Goal: Check status: Check status

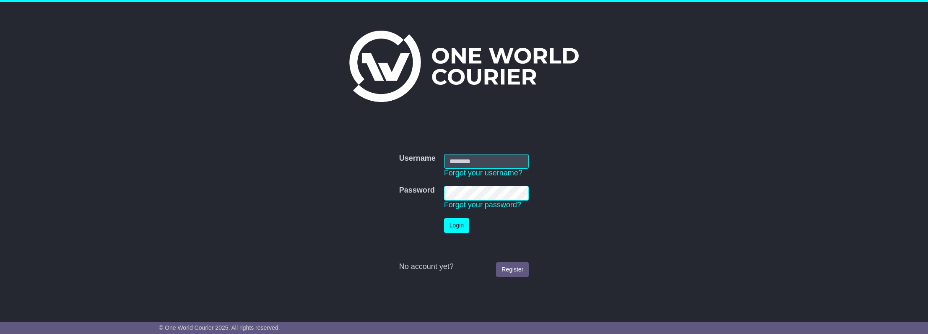
type input "**********"
click at [454, 225] on button "Login" at bounding box center [456, 225] width 25 height 15
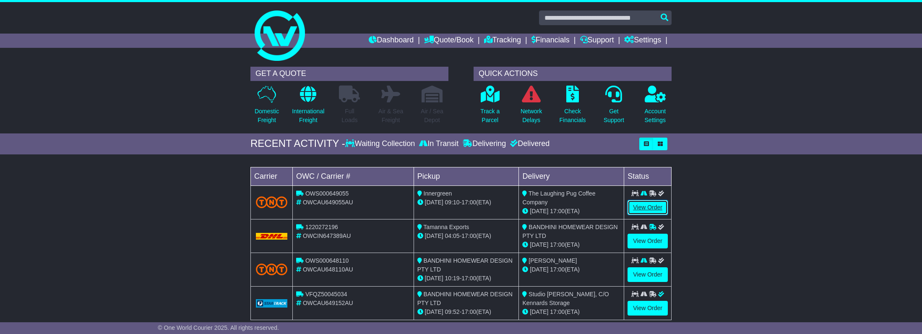
click at [650, 206] on link "View Order" at bounding box center [648, 207] width 40 height 15
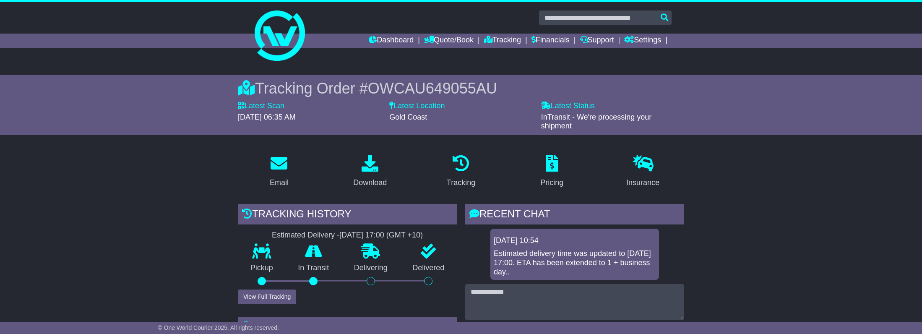
scroll to position [15, 0]
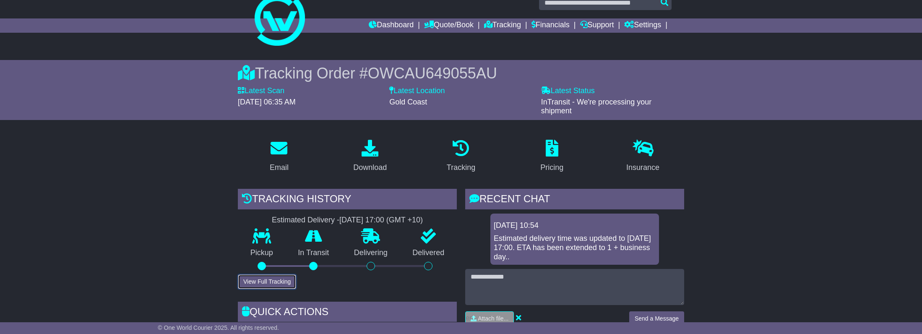
click at [255, 281] on button "View Full Tracking" at bounding box center [267, 281] width 58 height 15
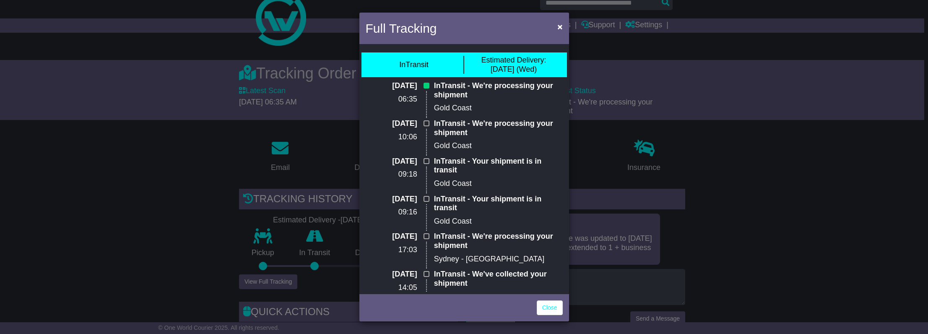
click at [234, 263] on div "Full Tracking × InTransit Estimated Delivery: 24 Sep (Wed) 24 Sep 2025 06:35 In…" at bounding box center [464, 167] width 928 height 334
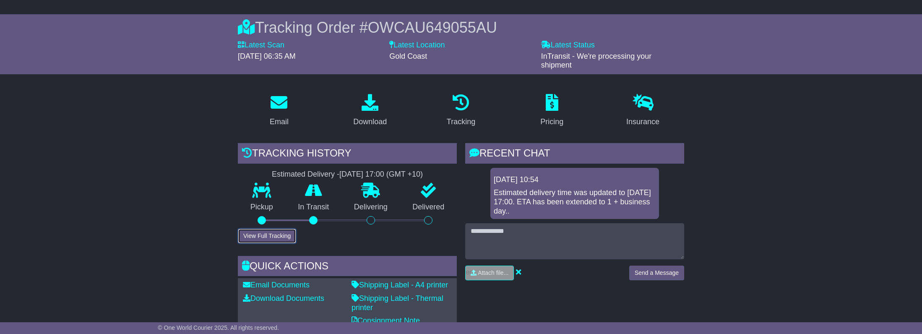
scroll to position [116, 0]
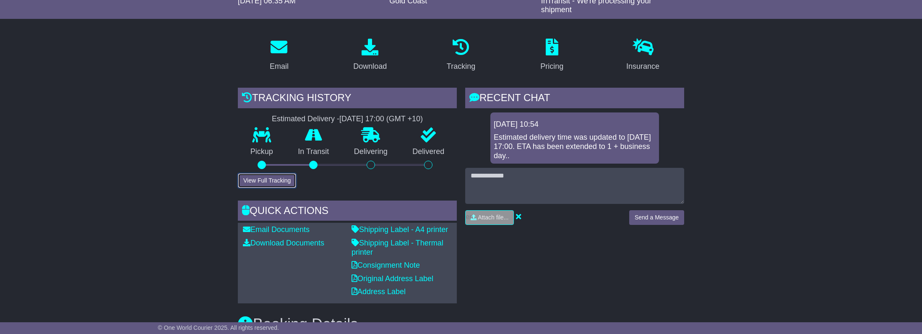
click at [283, 182] on button "View Full Tracking" at bounding box center [267, 180] width 58 height 15
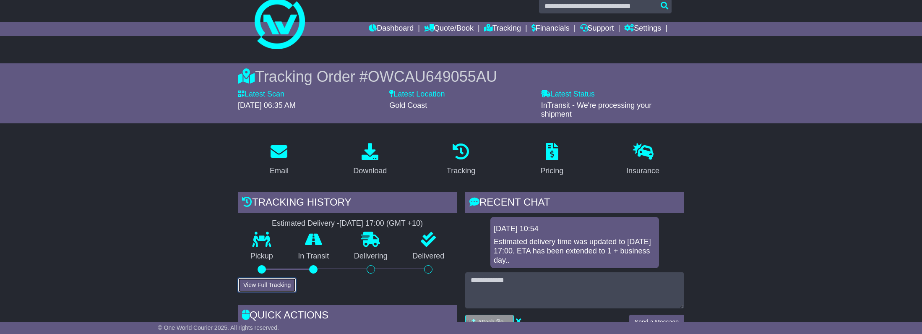
scroll to position [9, 0]
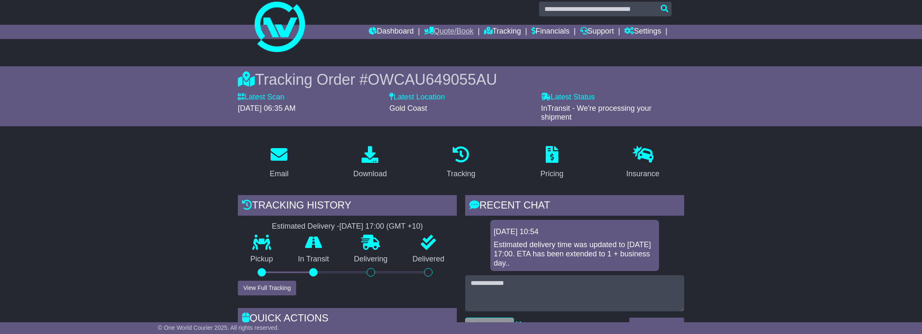
click at [436, 33] on link "Quote/Book" at bounding box center [449, 32] width 50 height 14
click at [434, 48] on link "Domestic" at bounding box center [458, 46] width 66 height 9
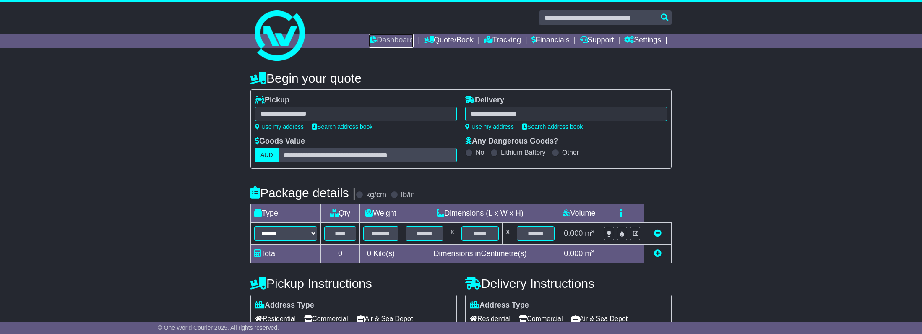
click at [375, 34] on link "Dashboard" at bounding box center [391, 41] width 45 height 14
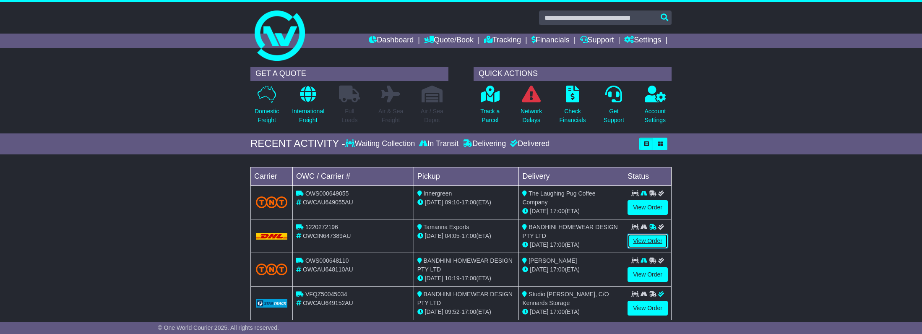
click at [654, 239] on link "View Order" at bounding box center [648, 241] width 40 height 15
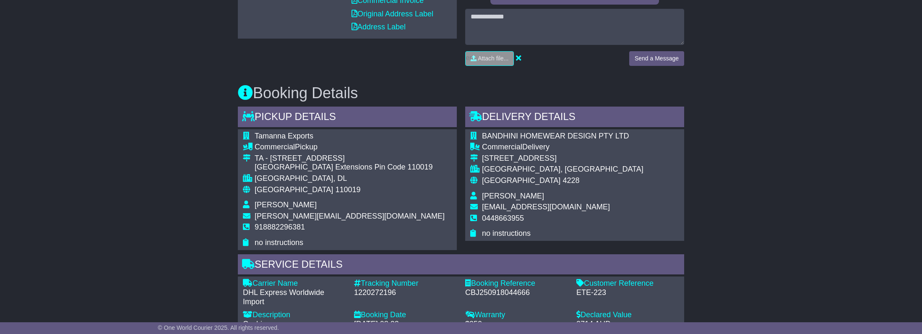
scroll to position [446, 0]
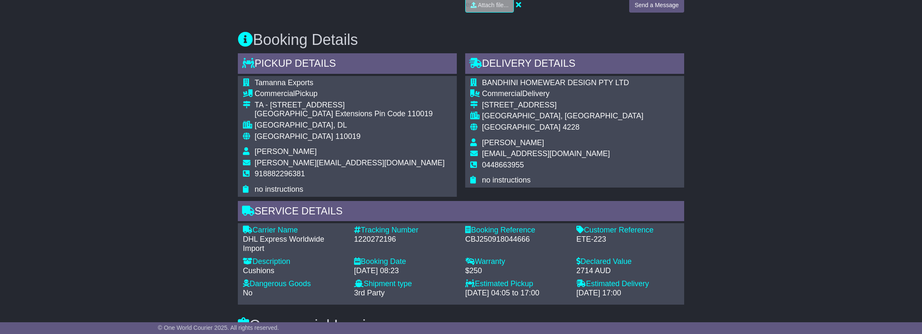
click at [383, 237] on div "Carrier Name - DHL Express Worldwide Import Description - Cushions Tracking Num…" at bounding box center [461, 264] width 445 height 76
click at [383, 235] on div "1220272196" at bounding box center [405, 239] width 103 height 9
copy div "1220272196"
